Goal: Complete application form

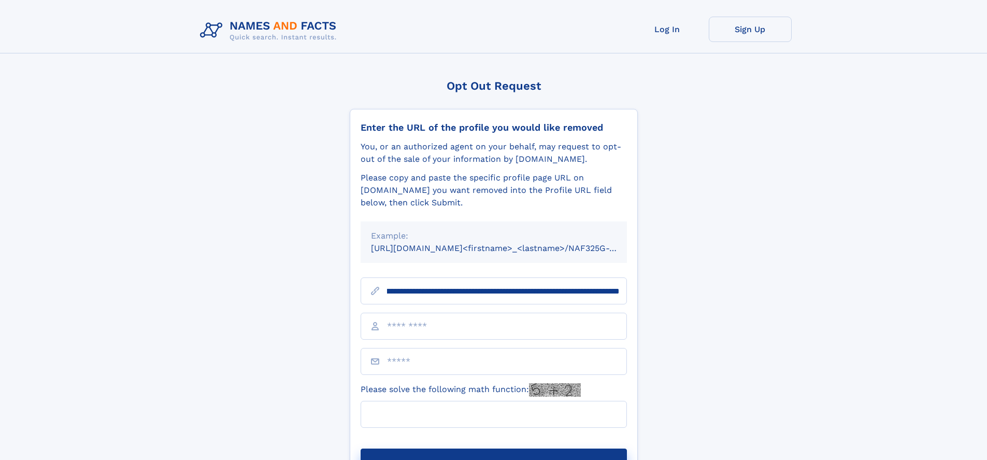
scroll to position [0, 128]
type input "**********"
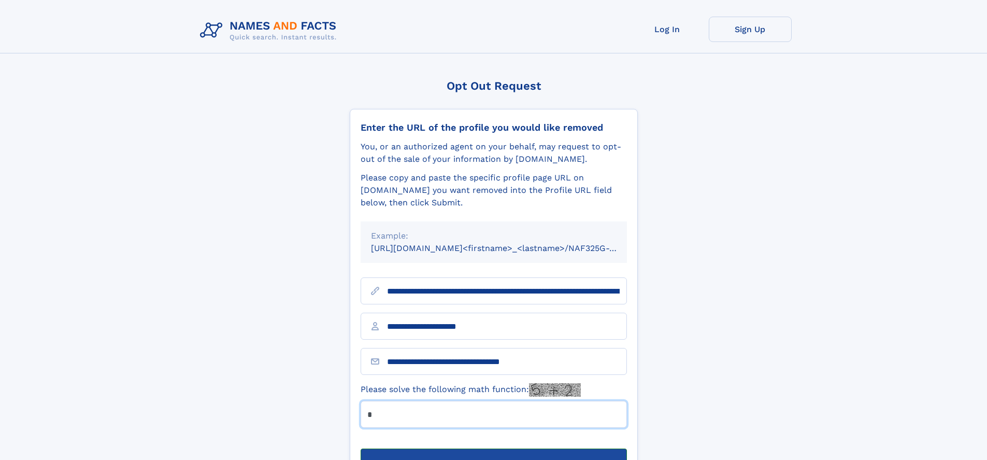
type input "*"
click at [493, 448] on button "Submit Opt Out Request" at bounding box center [494, 464] width 266 height 33
